Goal: Transaction & Acquisition: Obtain resource

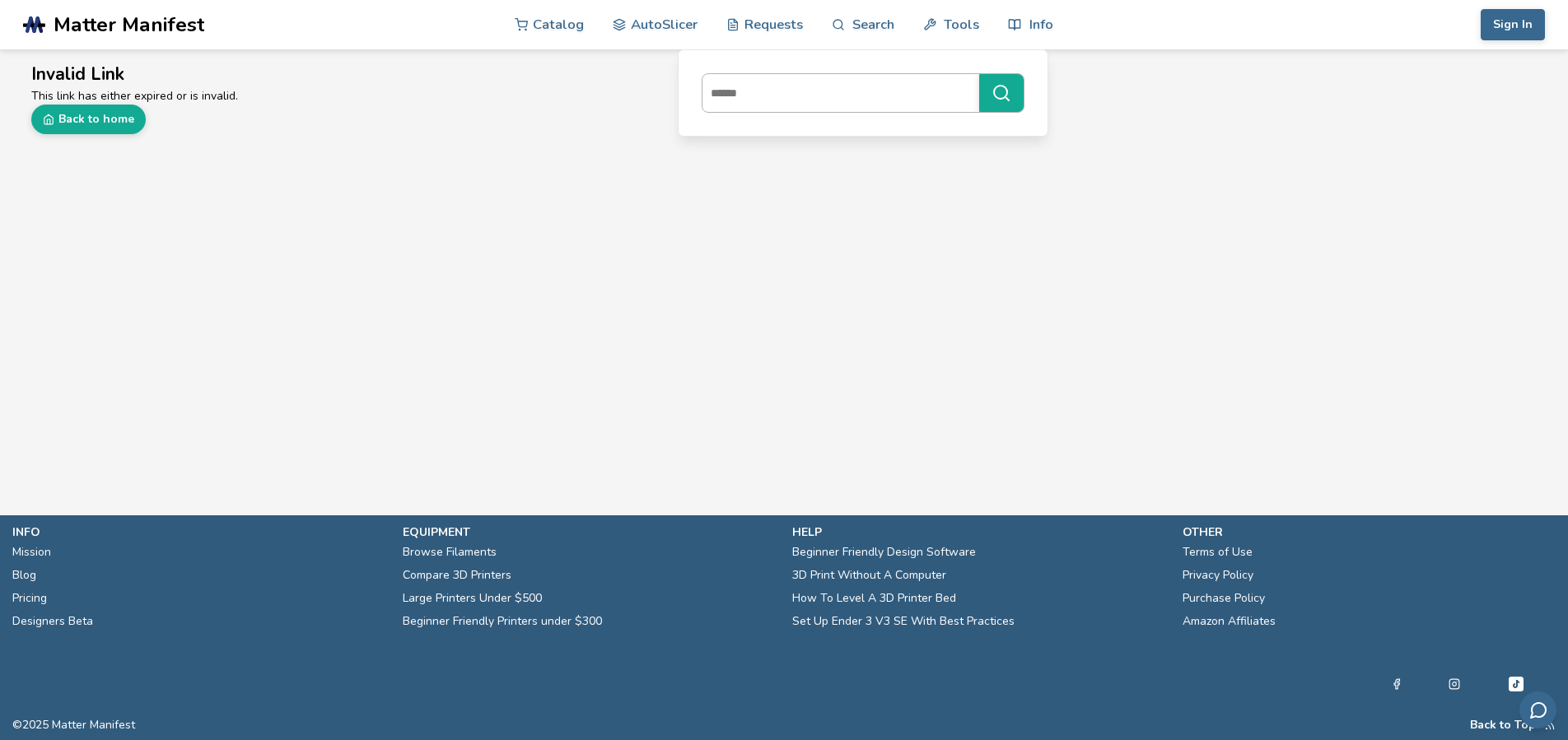
click at [814, 96] on input at bounding box center [837, 93] width 269 height 30
type input "***"
click at [837, 30] on icon at bounding box center [839, 24] width 14 height 14
click at [845, 36] on link "Search" at bounding box center [863, 24] width 63 height 50
click at [813, 87] on p "This link has either expired or is invalid." at bounding box center [783, 96] width 1505 height 17
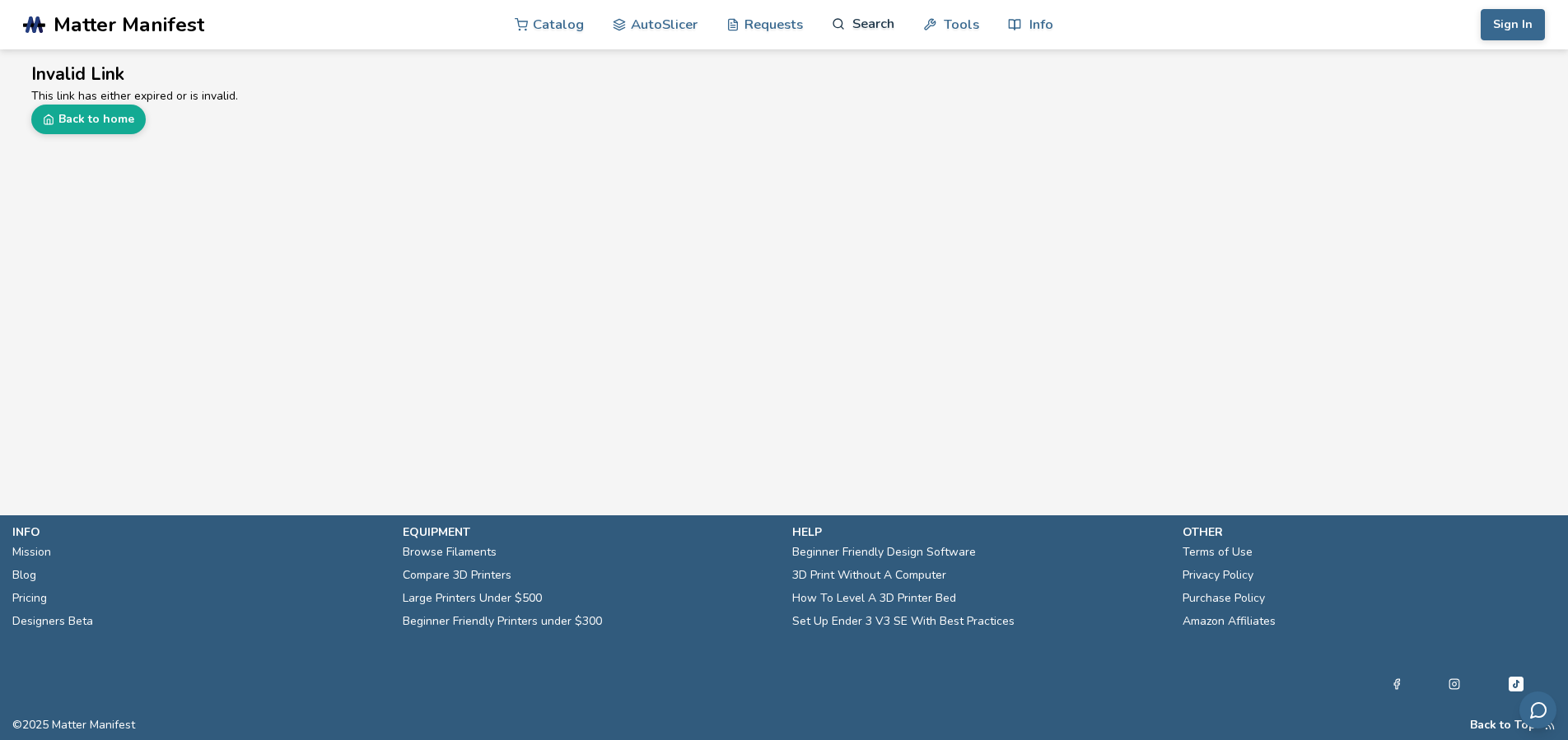
click at [848, 45] on link "Search" at bounding box center [863, 24] width 63 height 50
click at [844, 94] on input at bounding box center [837, 93] width 269 height 30
click at [863, 91] on input at bounding box center [837, 93] width 269 height 30
type input "****"
click at [840, 86] on input at bounding box center [837, 93] width 269 height 30
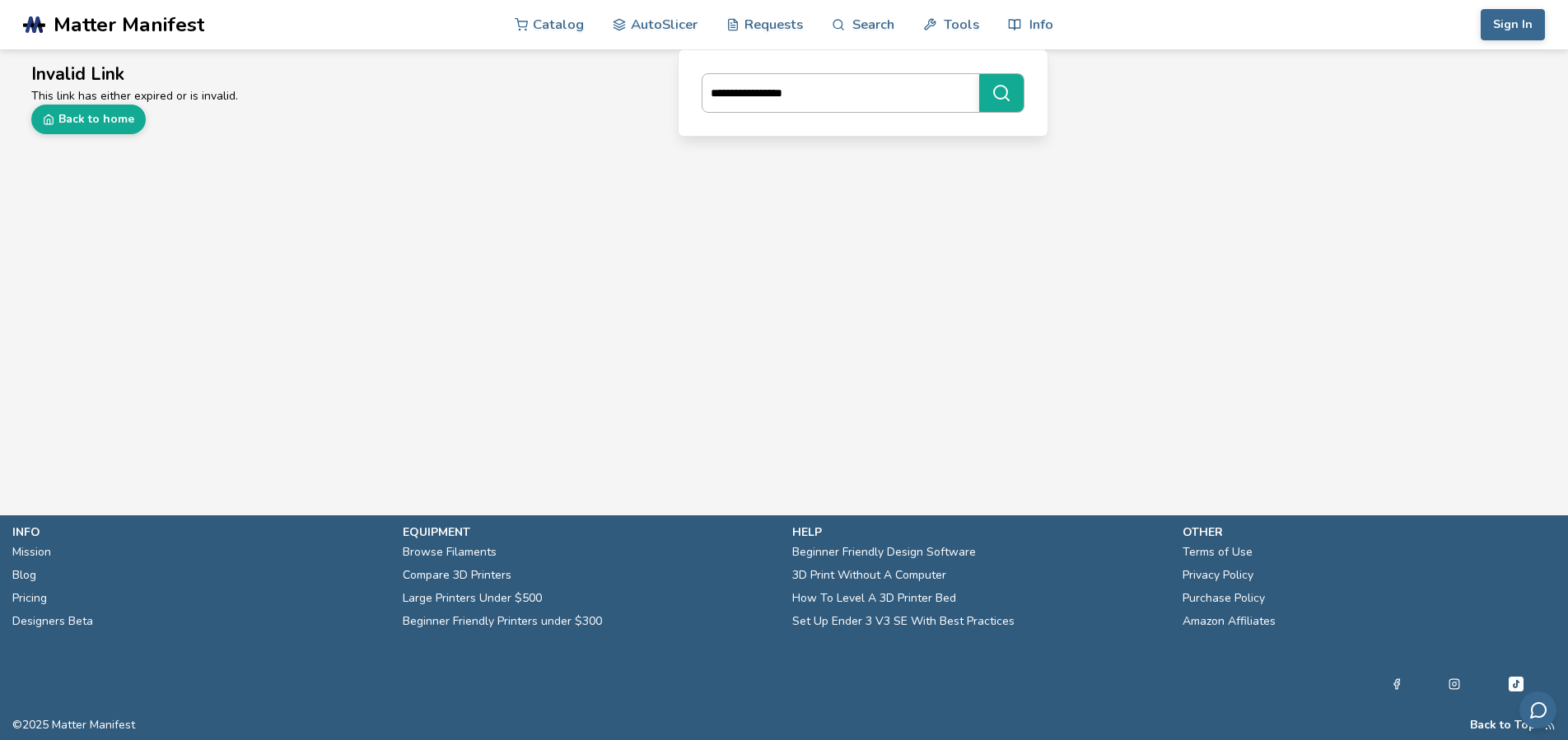
type input "**********"
click at [979, 74] on button "**********" at bounding box center [1000, 93] width 44 height 38
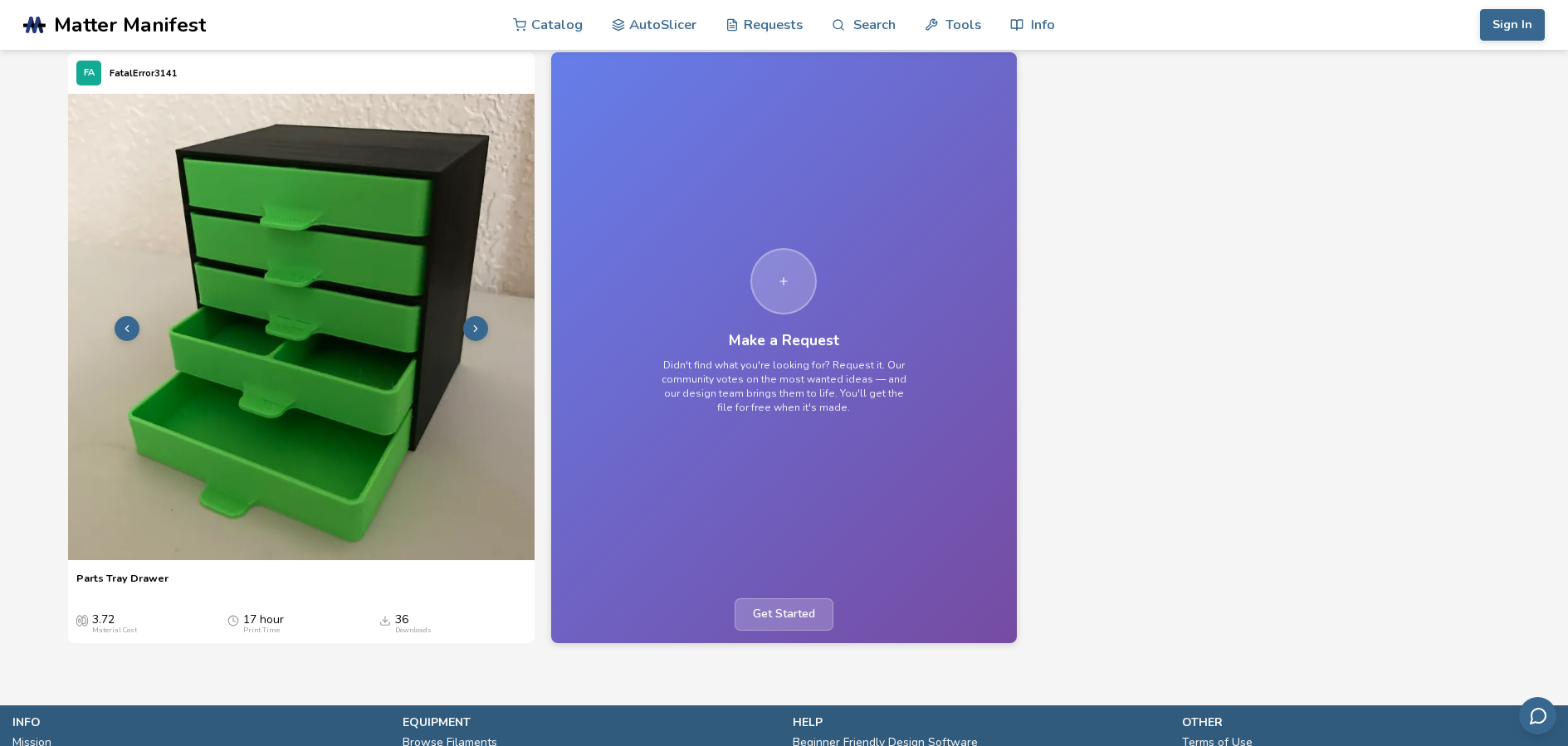
scroll to position [166, 0]
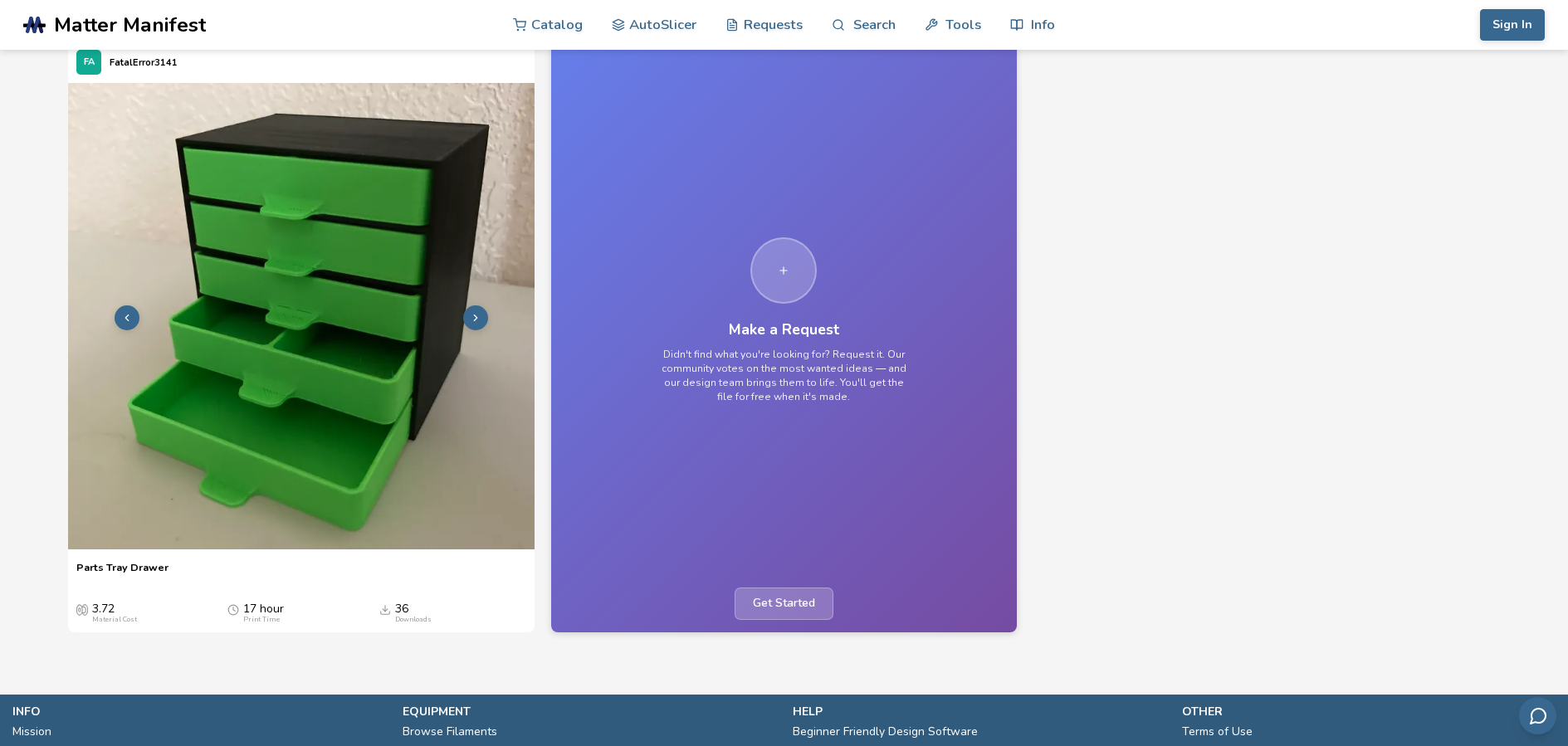
click at [353, 300] on img at bounding box center [300, 316] width 465 height 465
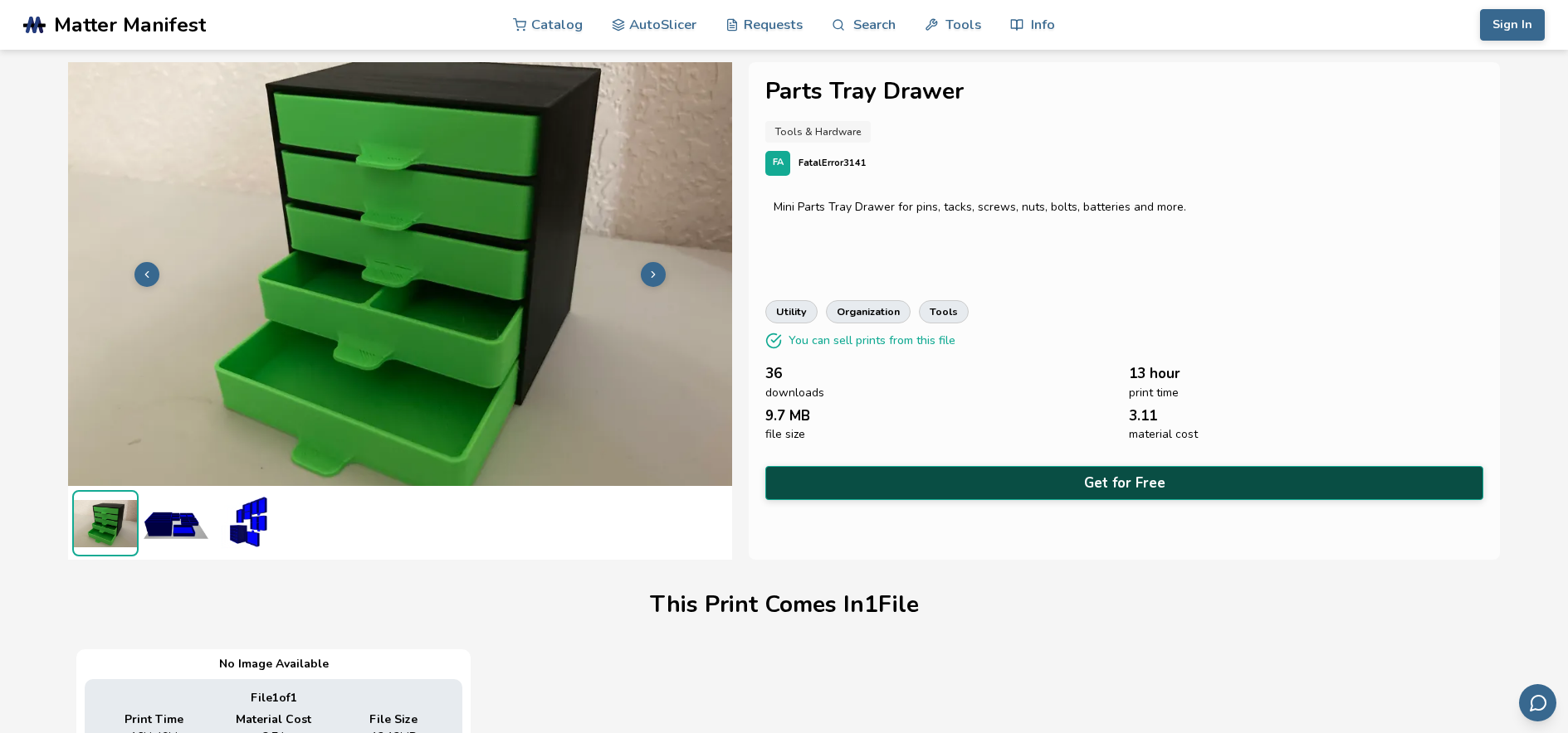
click at [1010, 477] on button "Get for Free" at bounding box center [1124, 483] width 717 height 34
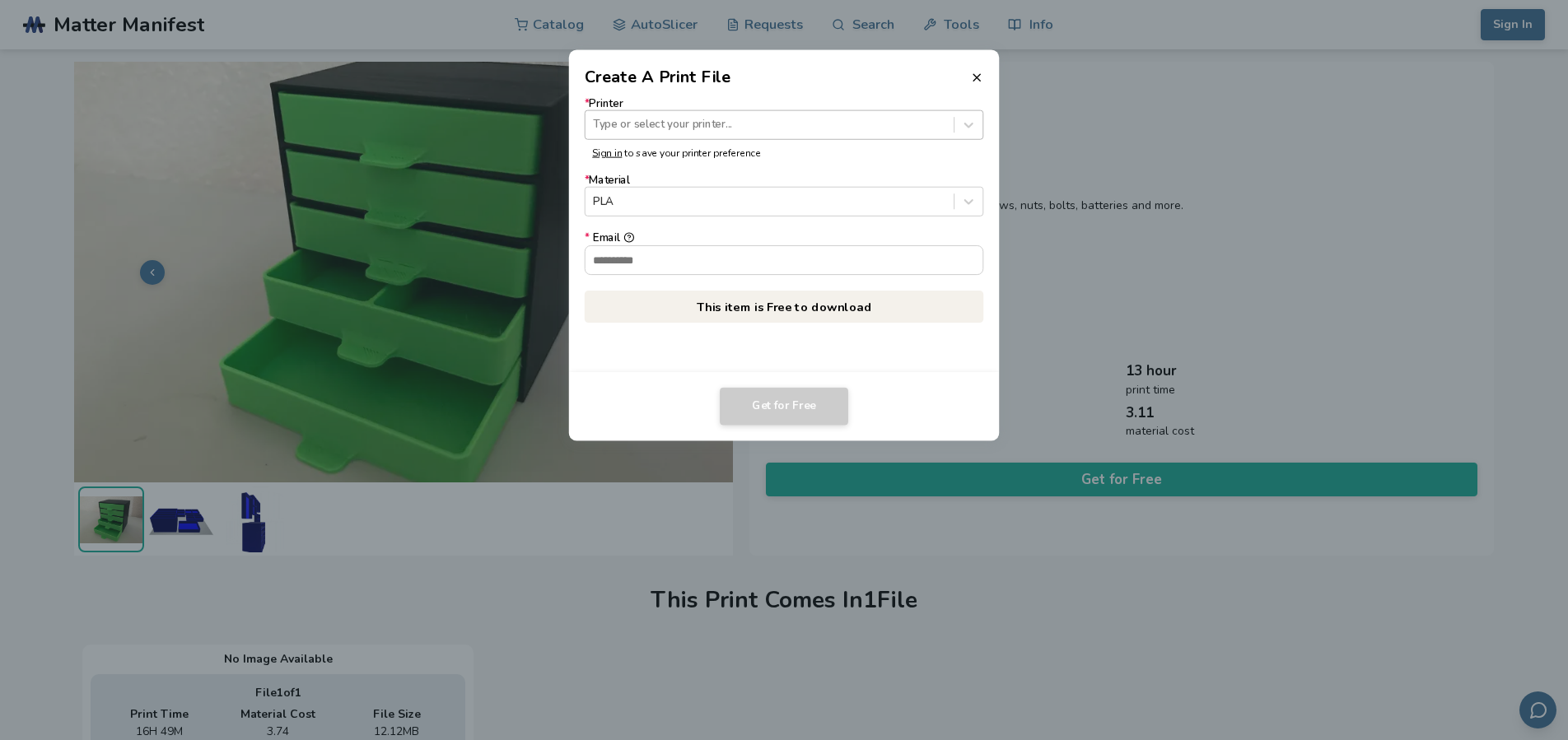
click at [791, 120] on div at bounding box center [769, 124] width 353 height 16
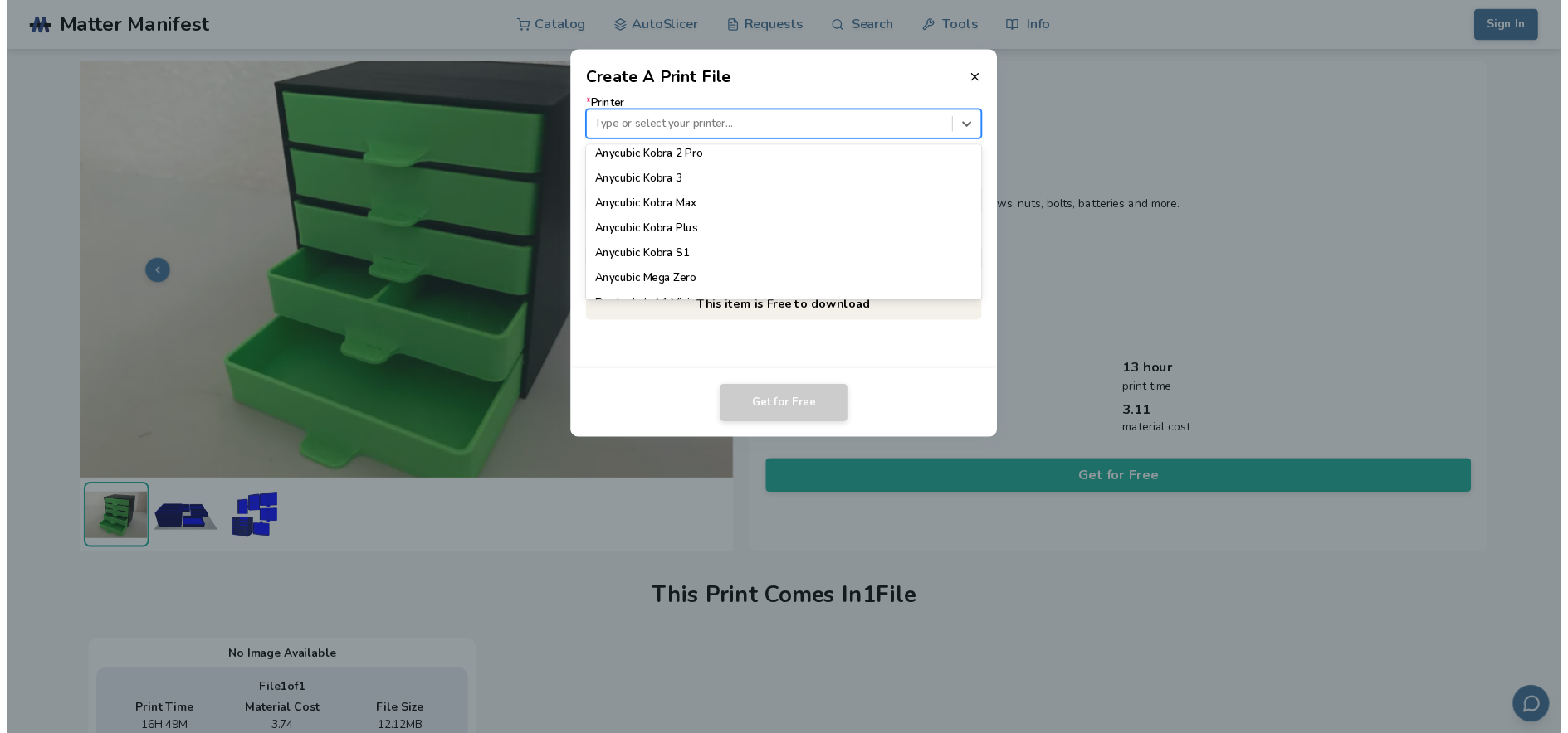
scroll to position [249, 0]
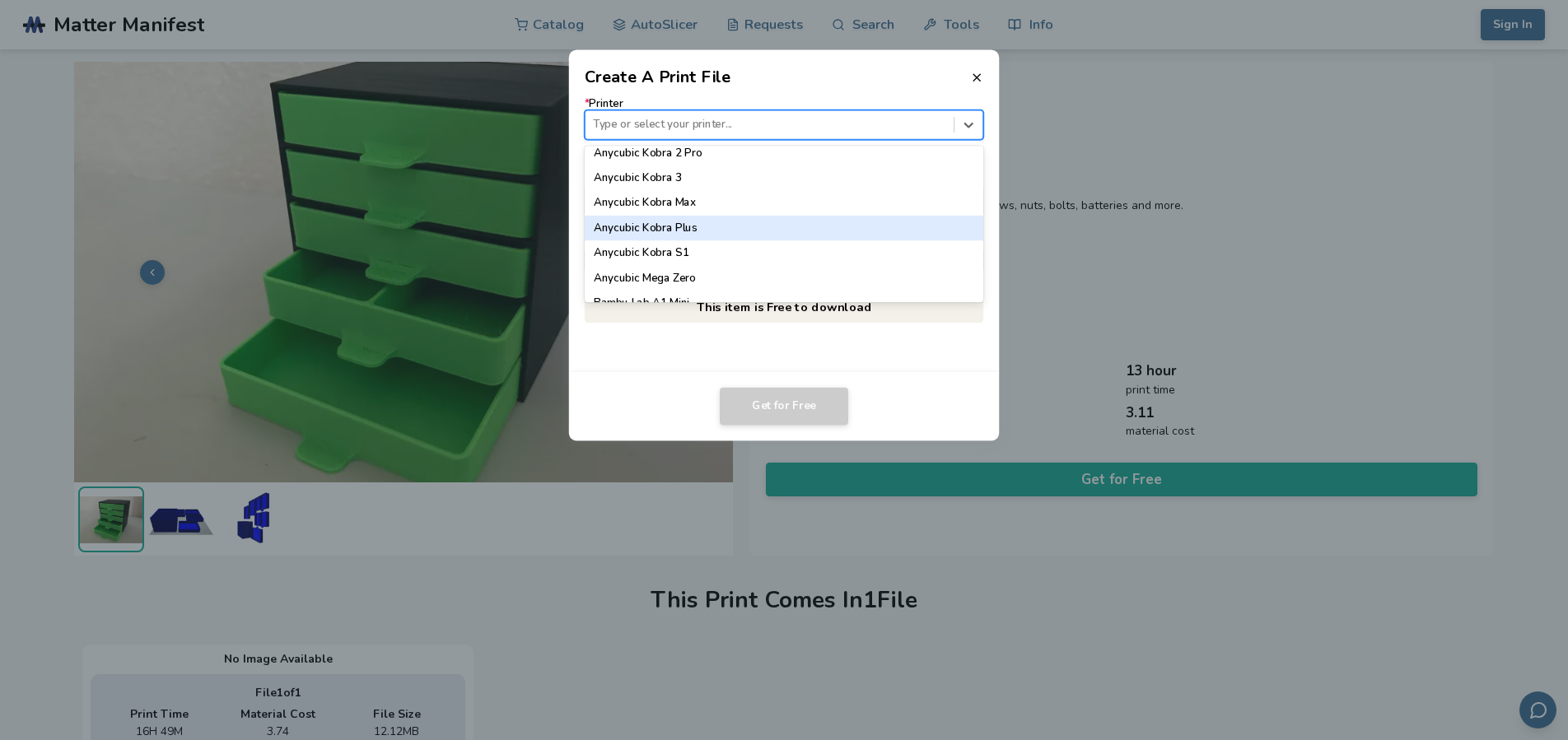
click at [723, 216] on div "Anycubic Kobra Plus" at bounding box center [784, 228] width 400 height 24
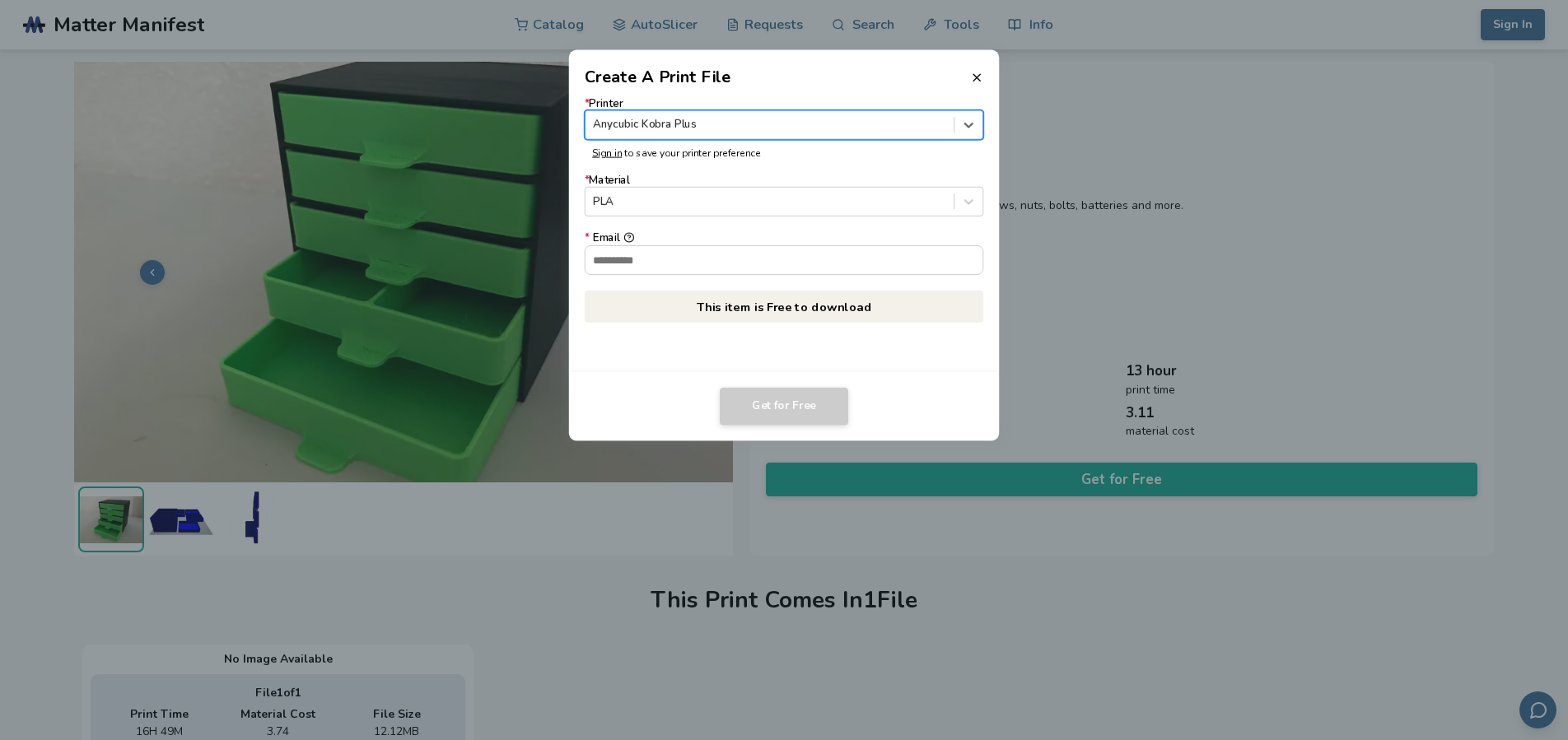
click at [682, 243] on div "* Email" at bounding box center [784, 238] width 400 height 12
click at [682, 245] on input "* Email" at bounding box center [784, 260] width 398 height 28
click at [971, 82] on icon at bounding box center [977, 77] width 13 height 13
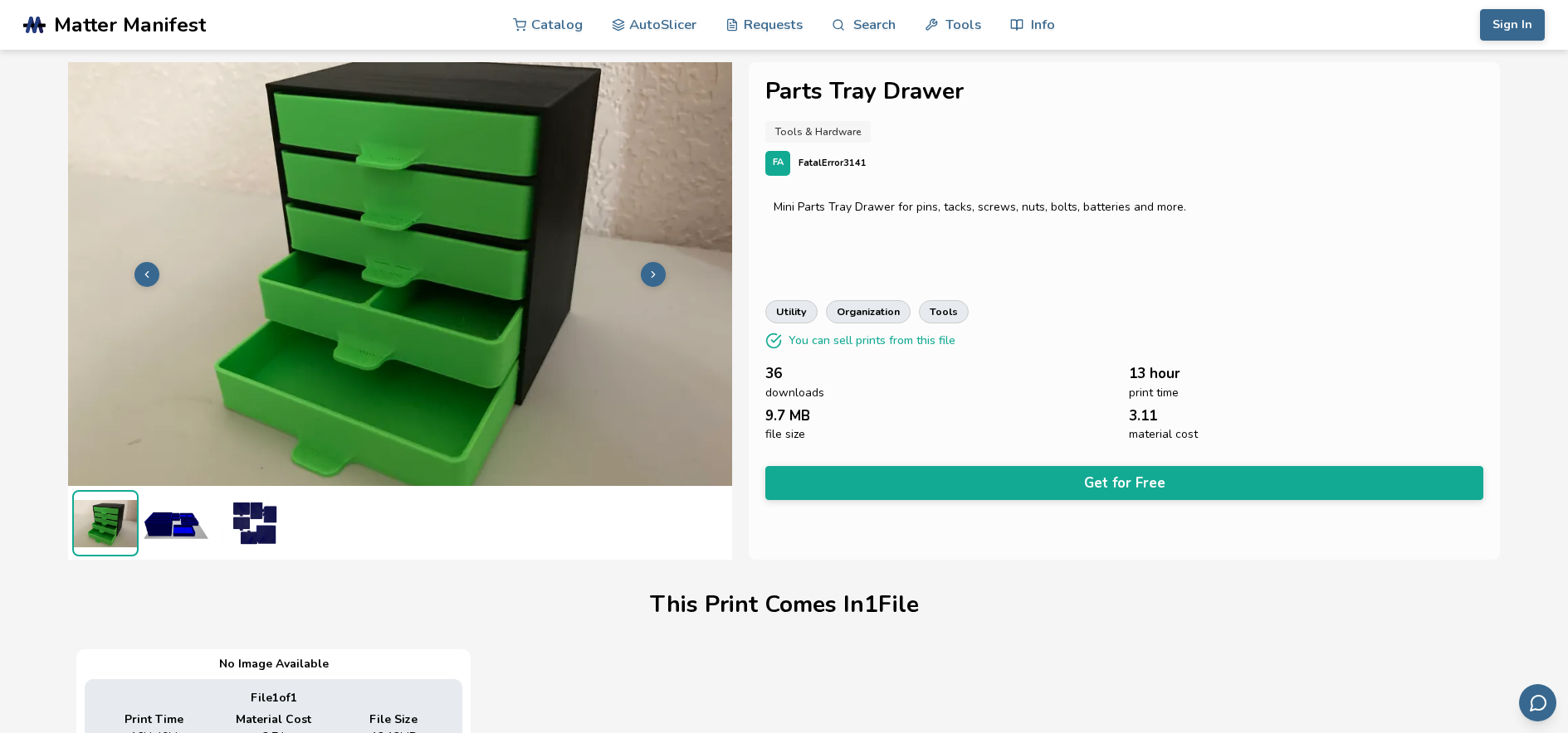
scroll to position [1, 0]
